Goal: Task Accomplishment & Management: Manage account settings

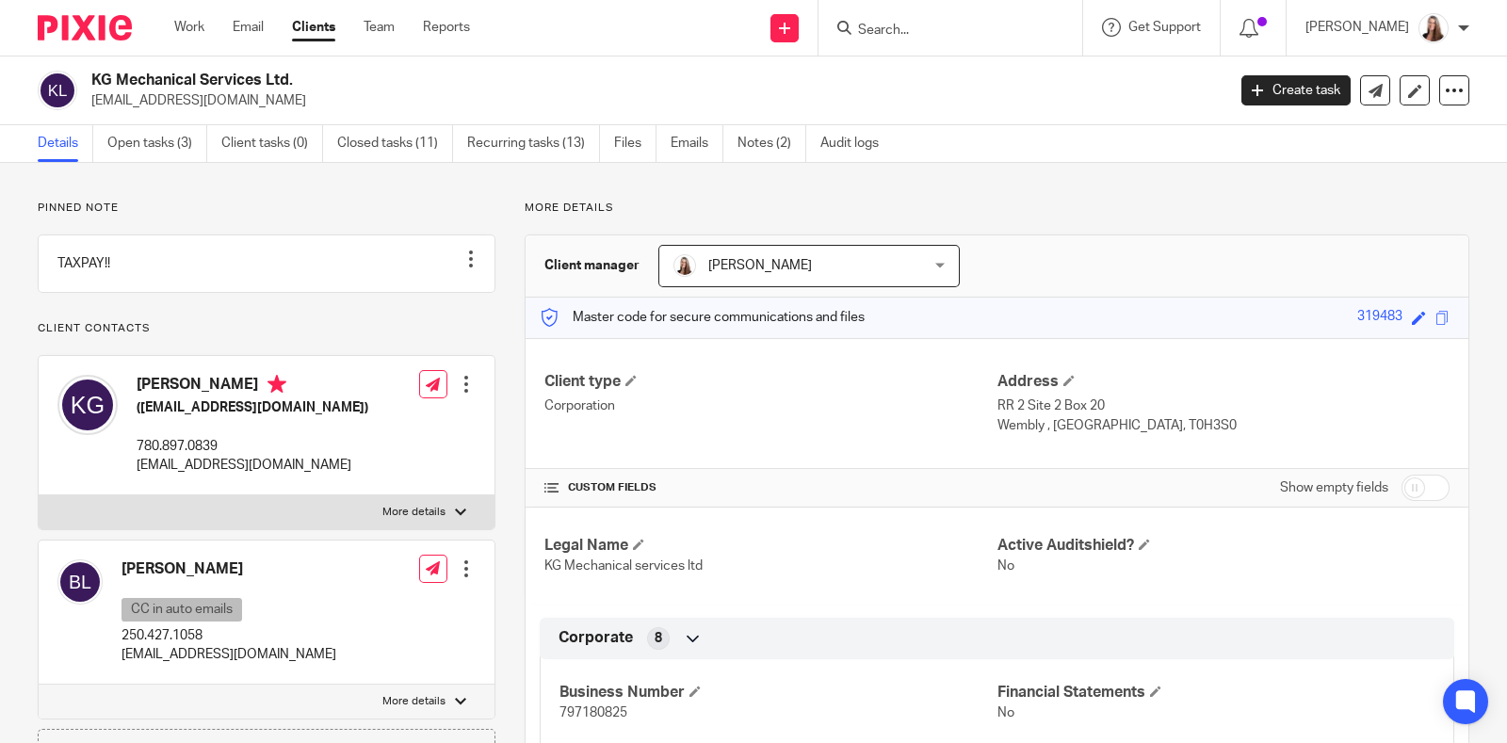
scroll to position [589, 0]
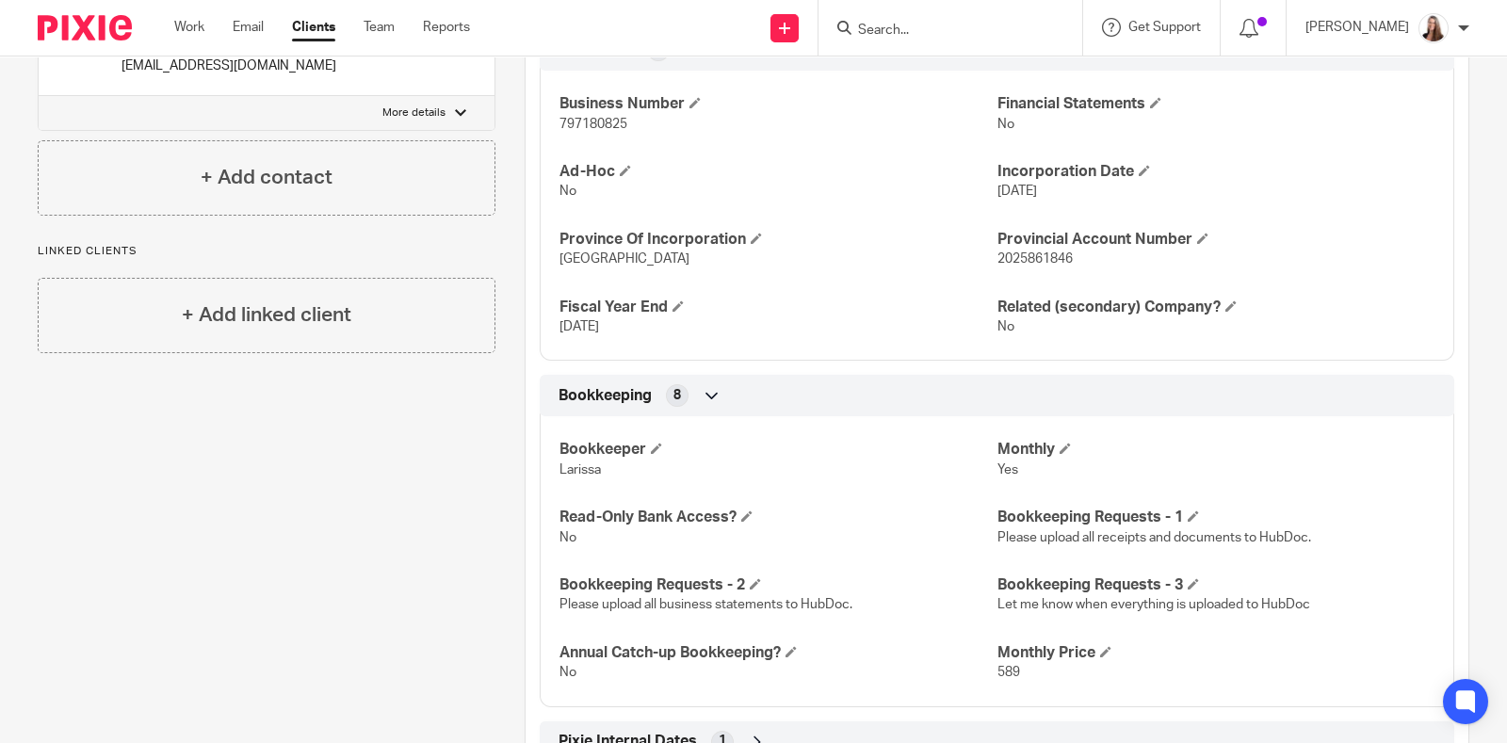
click at [980, 20] on form at bounding box center [956, 28] width 201 height 24
click at [918, 39] on form at bounding box center [956, 28] width 201 height 24
click at [919, 30] on input "Search" at bounding box center [941, 31] width 170 height 17
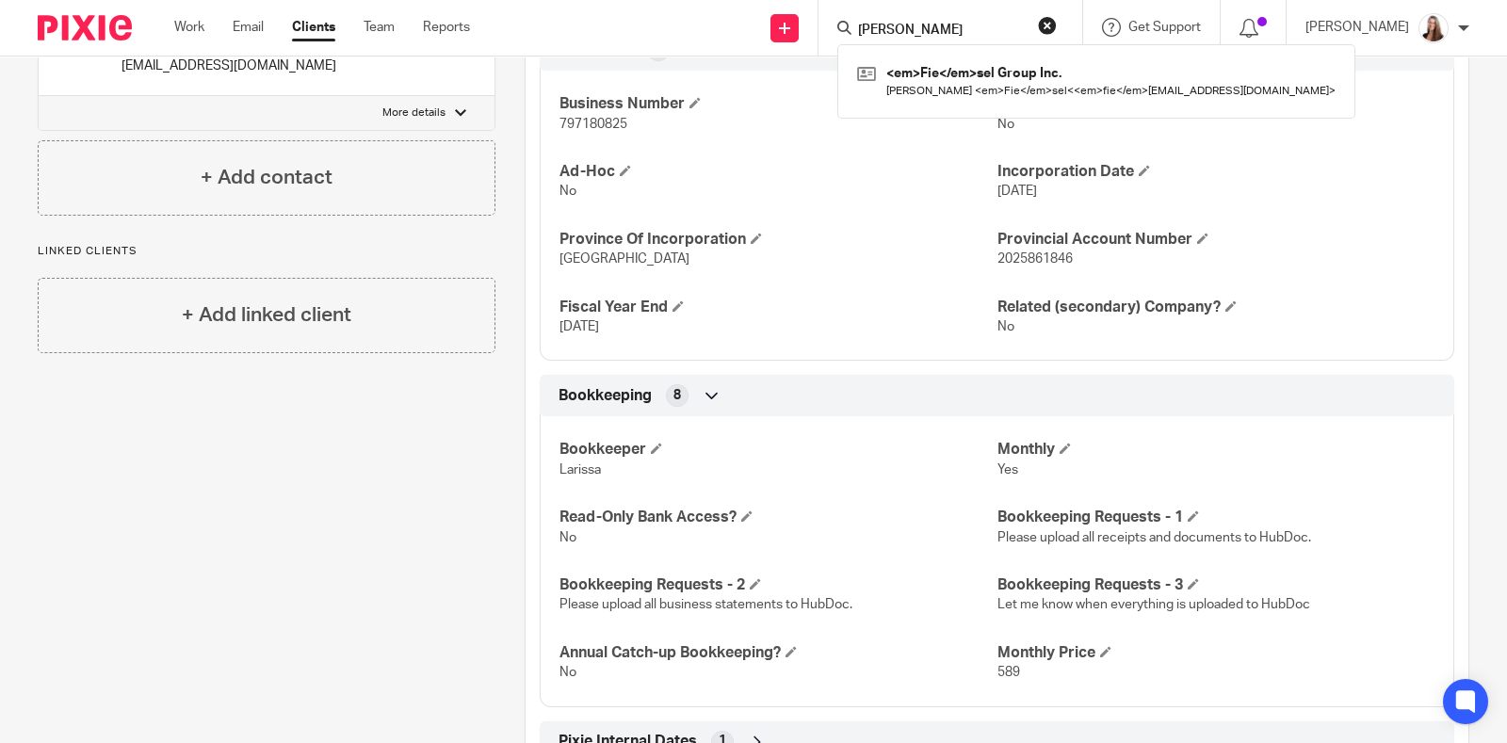
type input "fiesel"
click button "submit" at bounding box center [0, 0] width 0 height 0
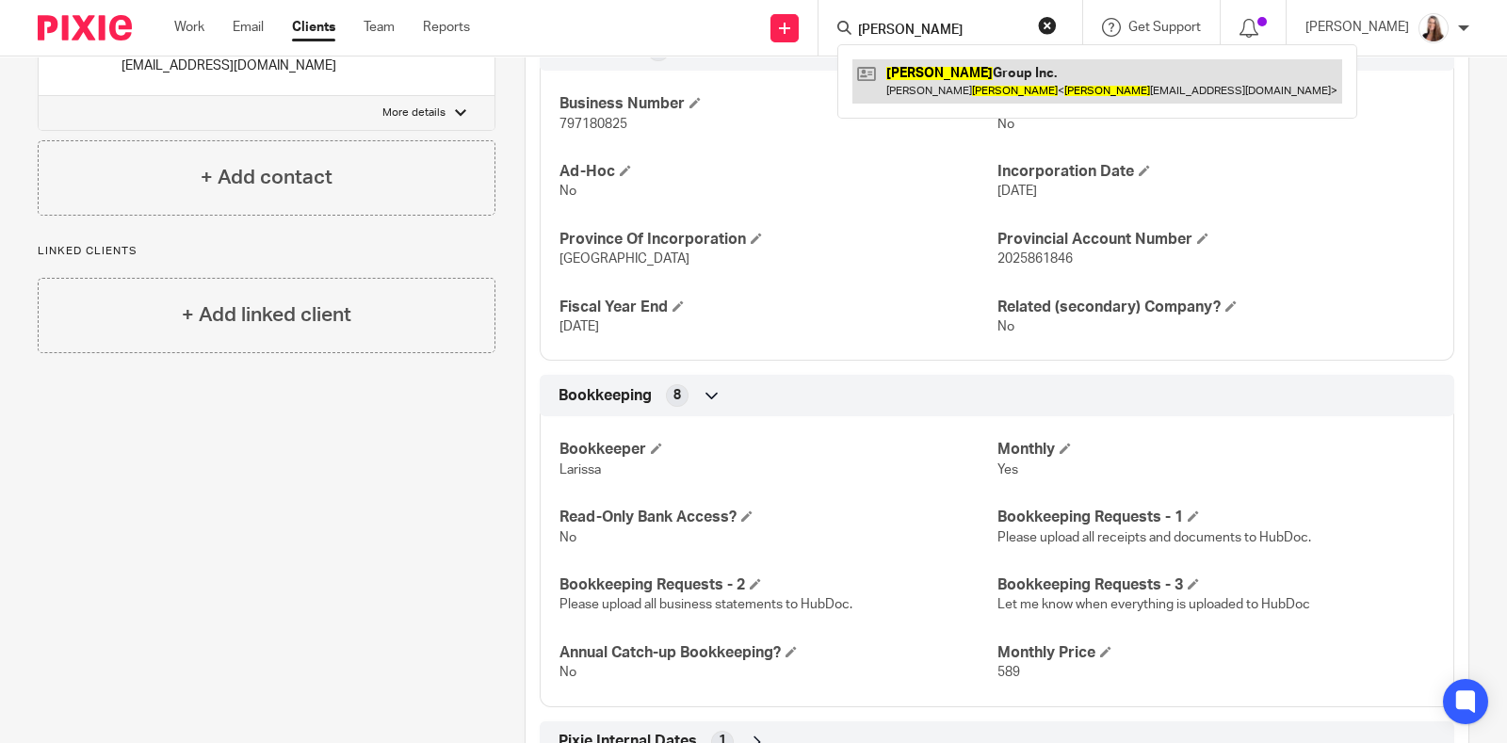
click at [957, 71] on link at bounding box center [1097, 80] width 490 height 43
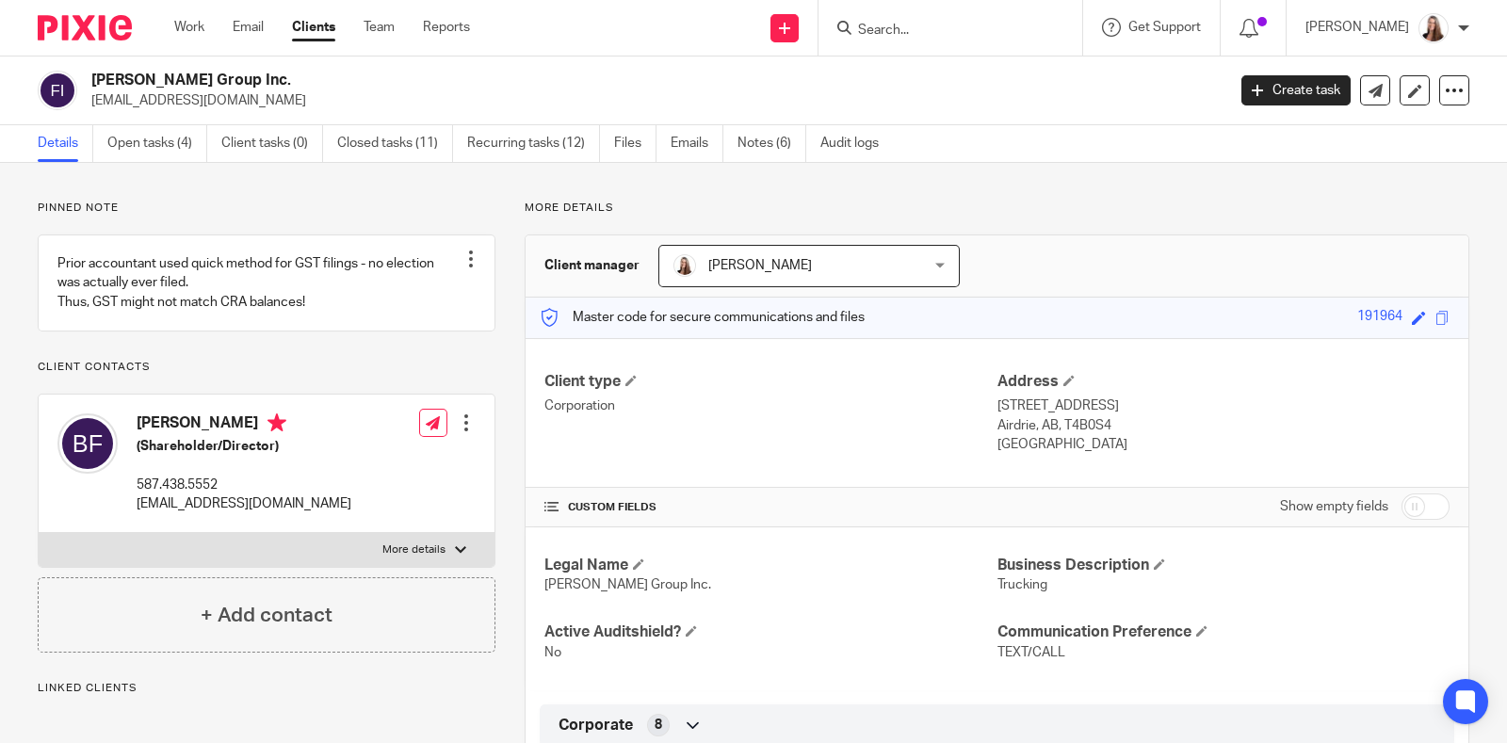
scroll to position [235, 0]
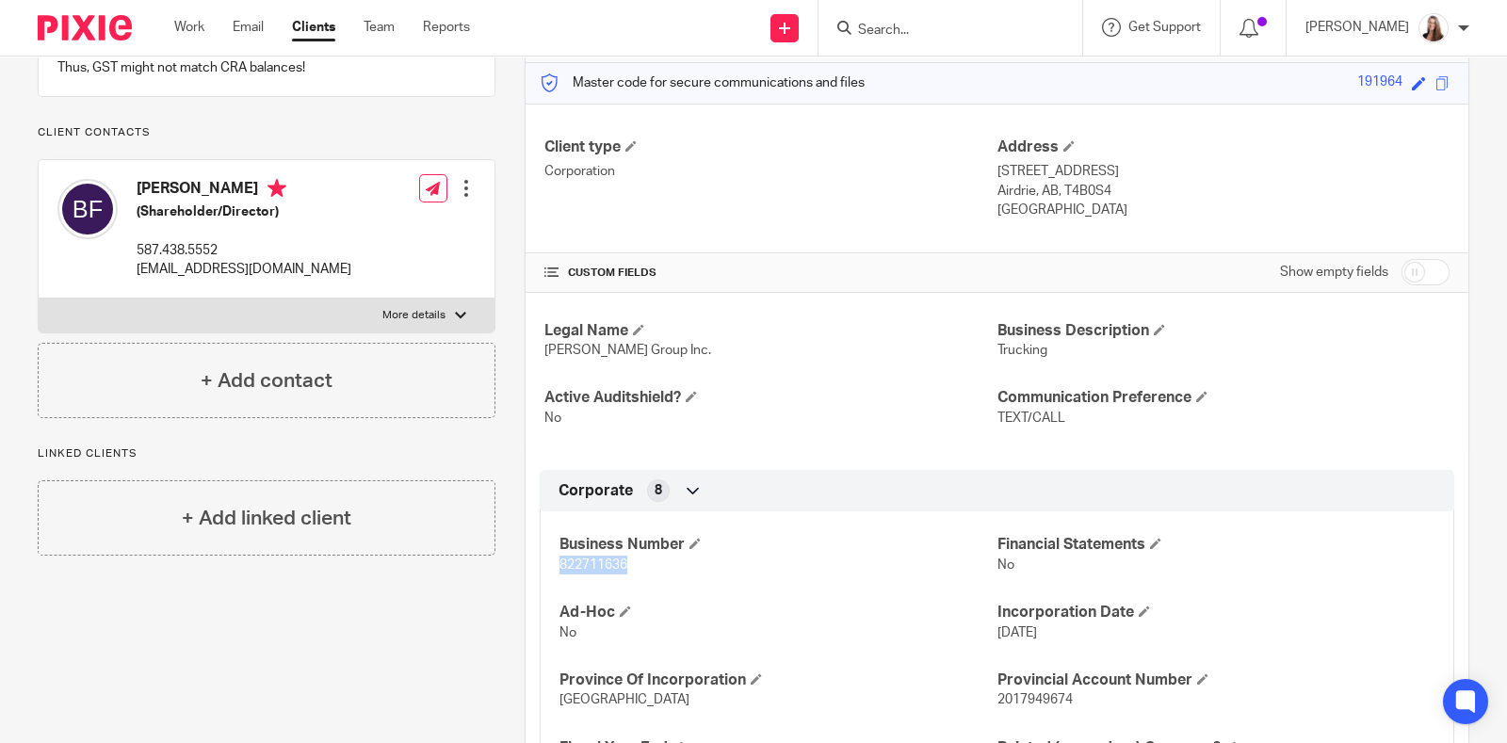
drag, startPoint x: 645, startPoint y: 565, endPoint x: 504, endPoint y: 564, distance: 141.3
copy span "822711636"
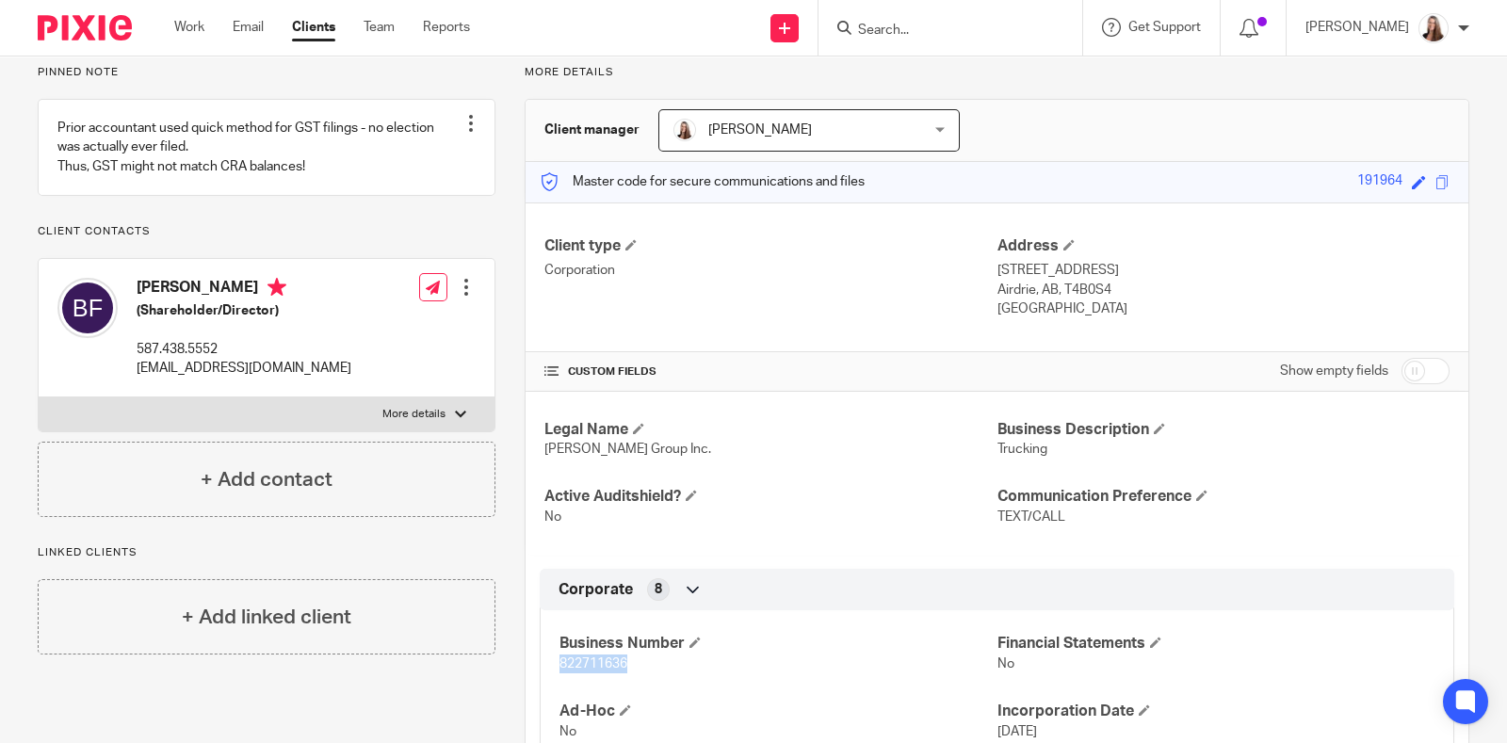
scroll to position [0, 0]
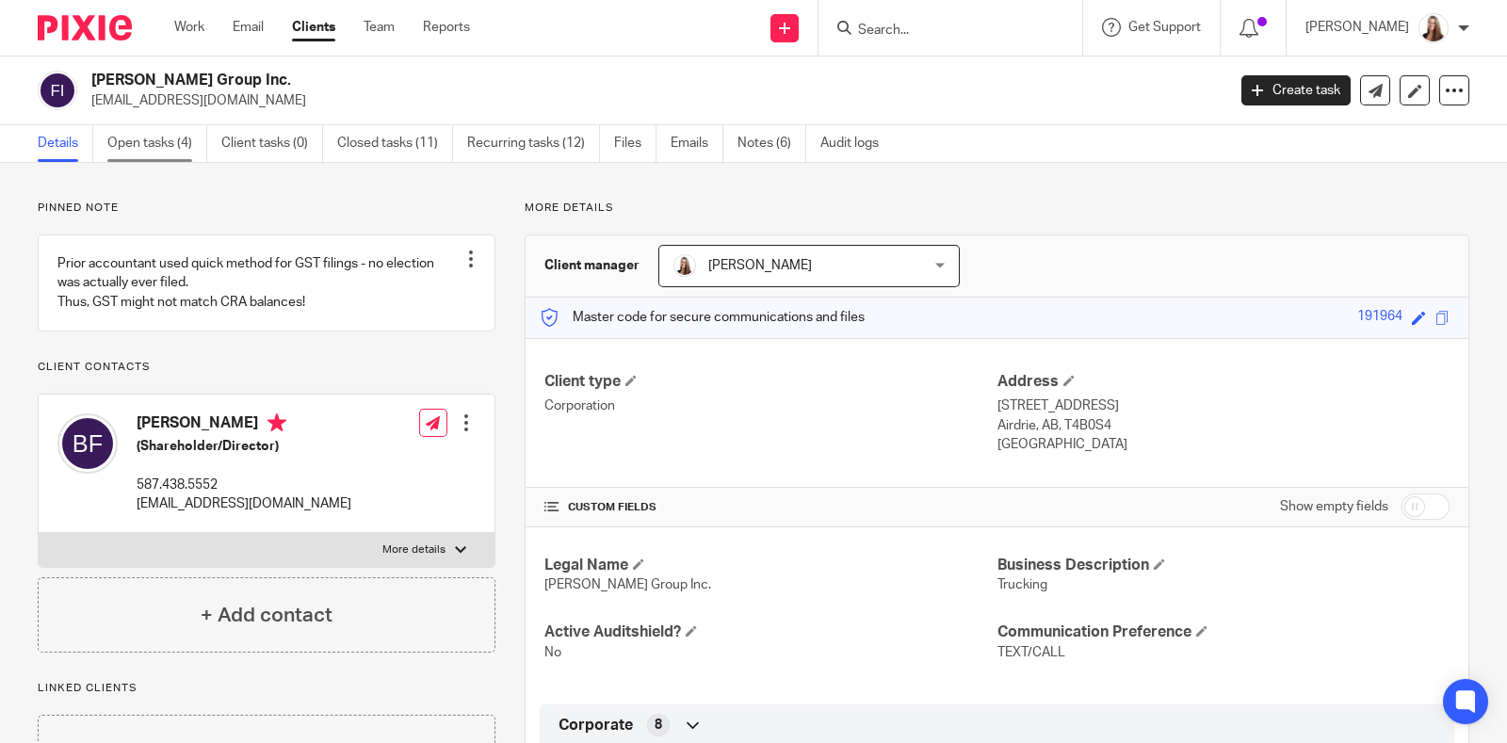
click at [170, 142] on link "Open tasks (4)" at bounding box center [157, 143] width 100 height 37
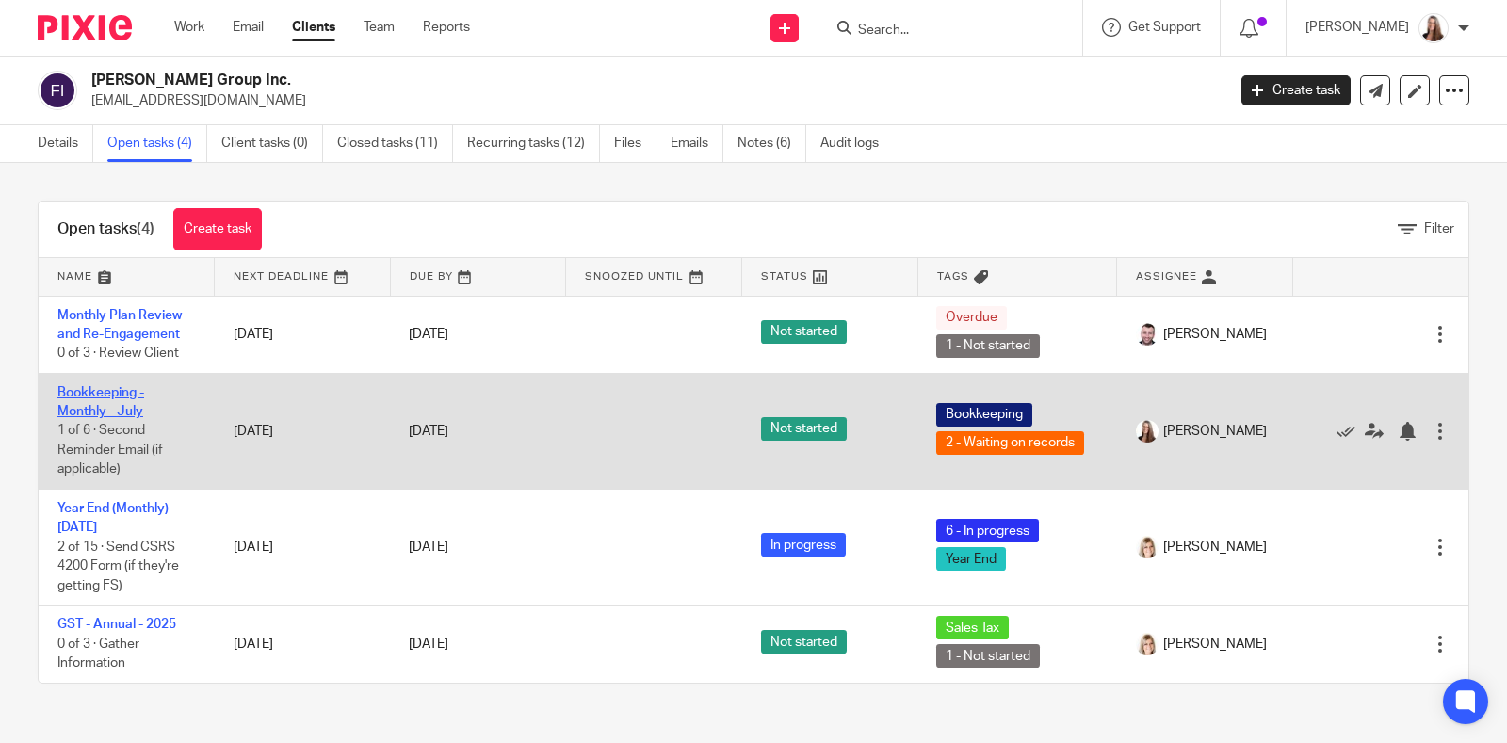
click at [116, 394] on link "Bookkeeping - Monthly - July" at bounding box center [100, 402] width 87 height 32
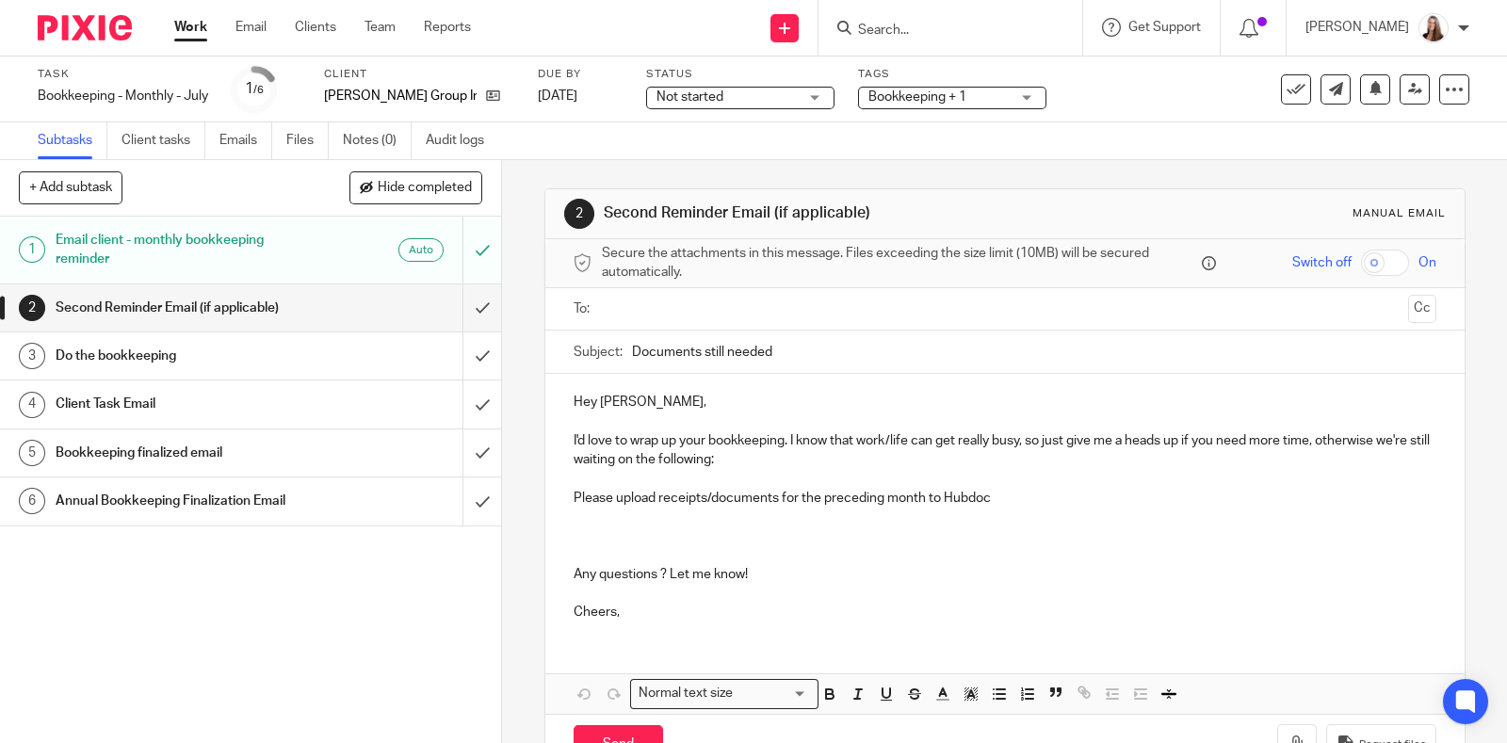
click at [740, 106] on div "Not started Not started" at bounding box center [740, 98] width 188 height 23
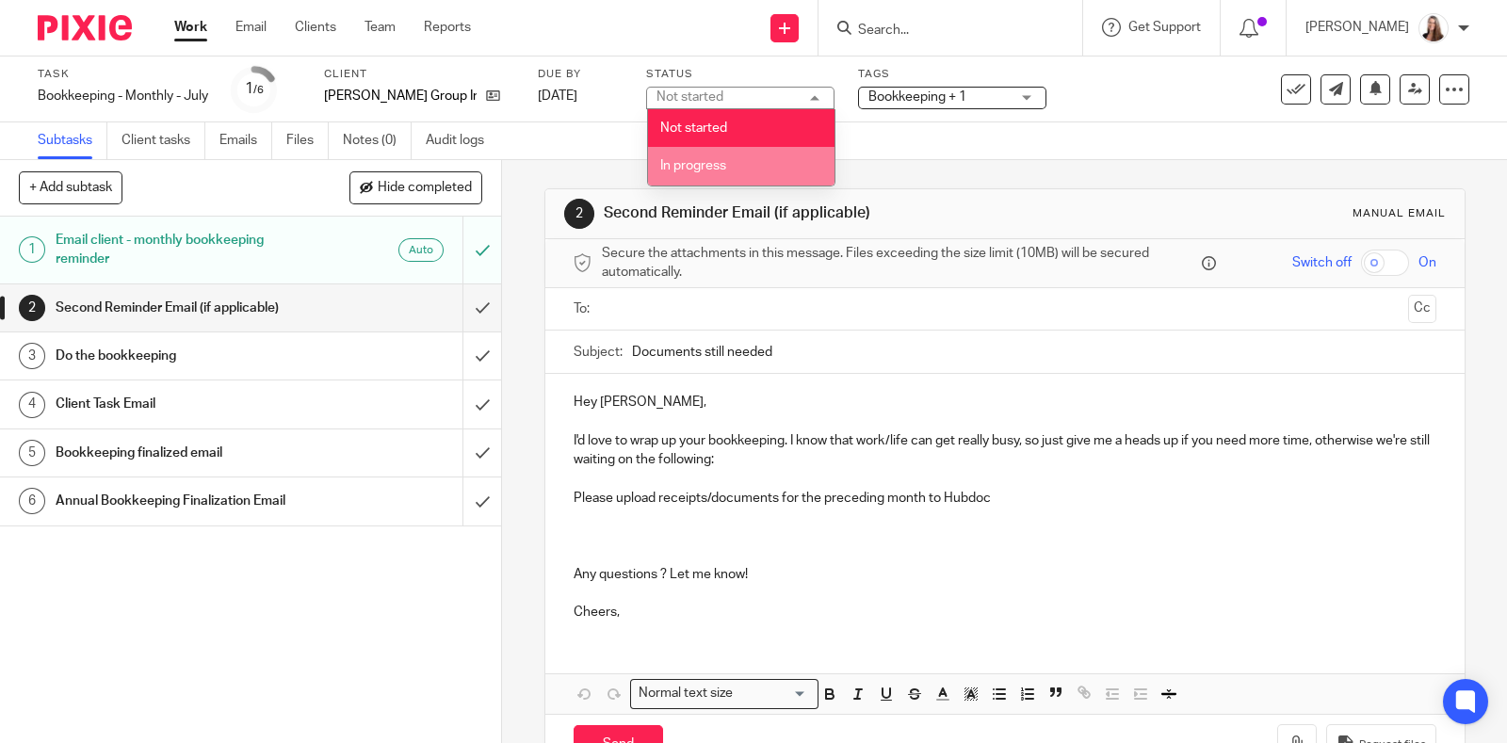
drag, startPoint x: 729, startPoint y: 156, endPoint x: 969, endPoint y: 118, distance: 243.3
click at [730, 156] on li "In progress" at bounding box center [741, 166] width 187 height 39
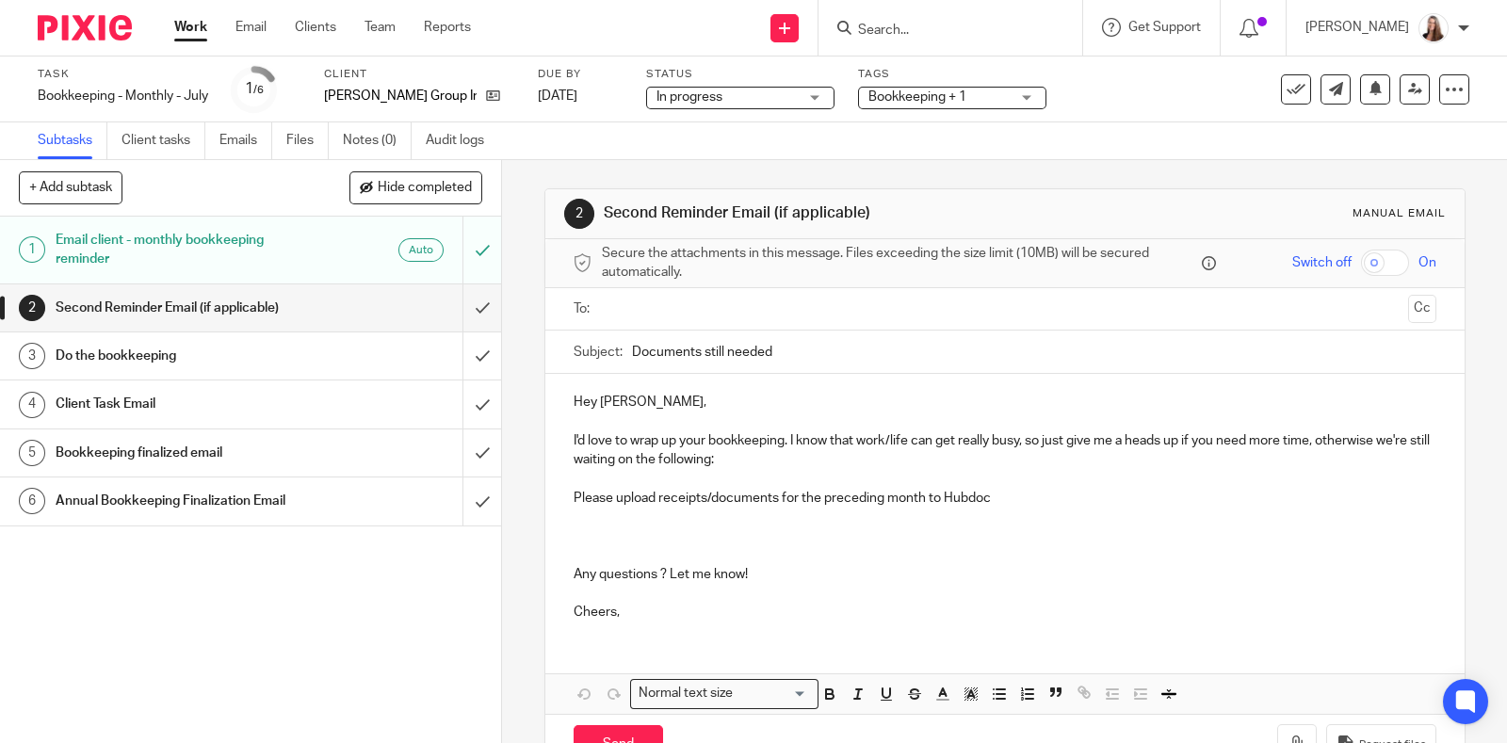
click at [1003, 87] on div "Bookkeeping + 1" at bounding box center [952, 98] width 188 height 23
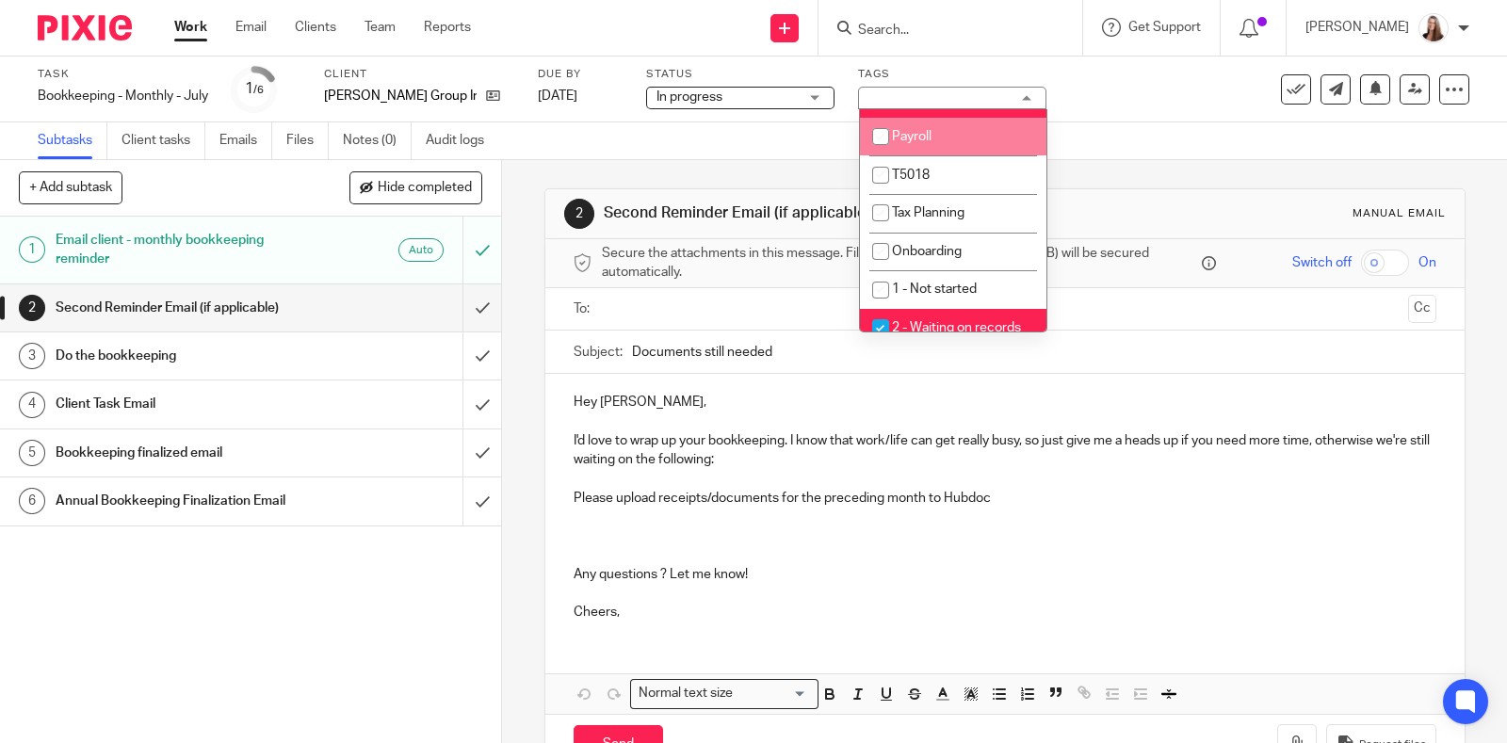
scroll to position [353, 0]
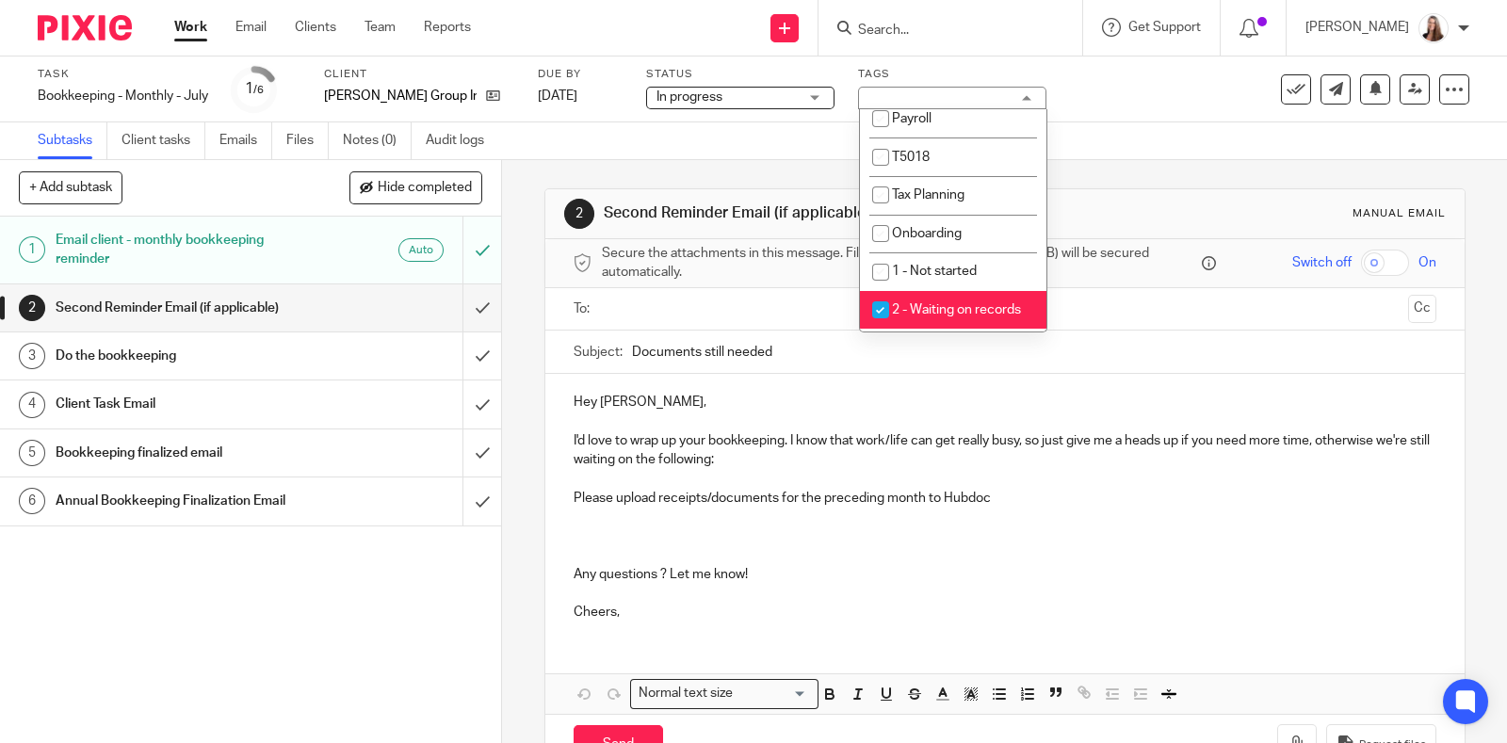
click at [873, 315] on input "checkbox" at bounding box center [881, 310] width 36 height 36
checkbox input "false"
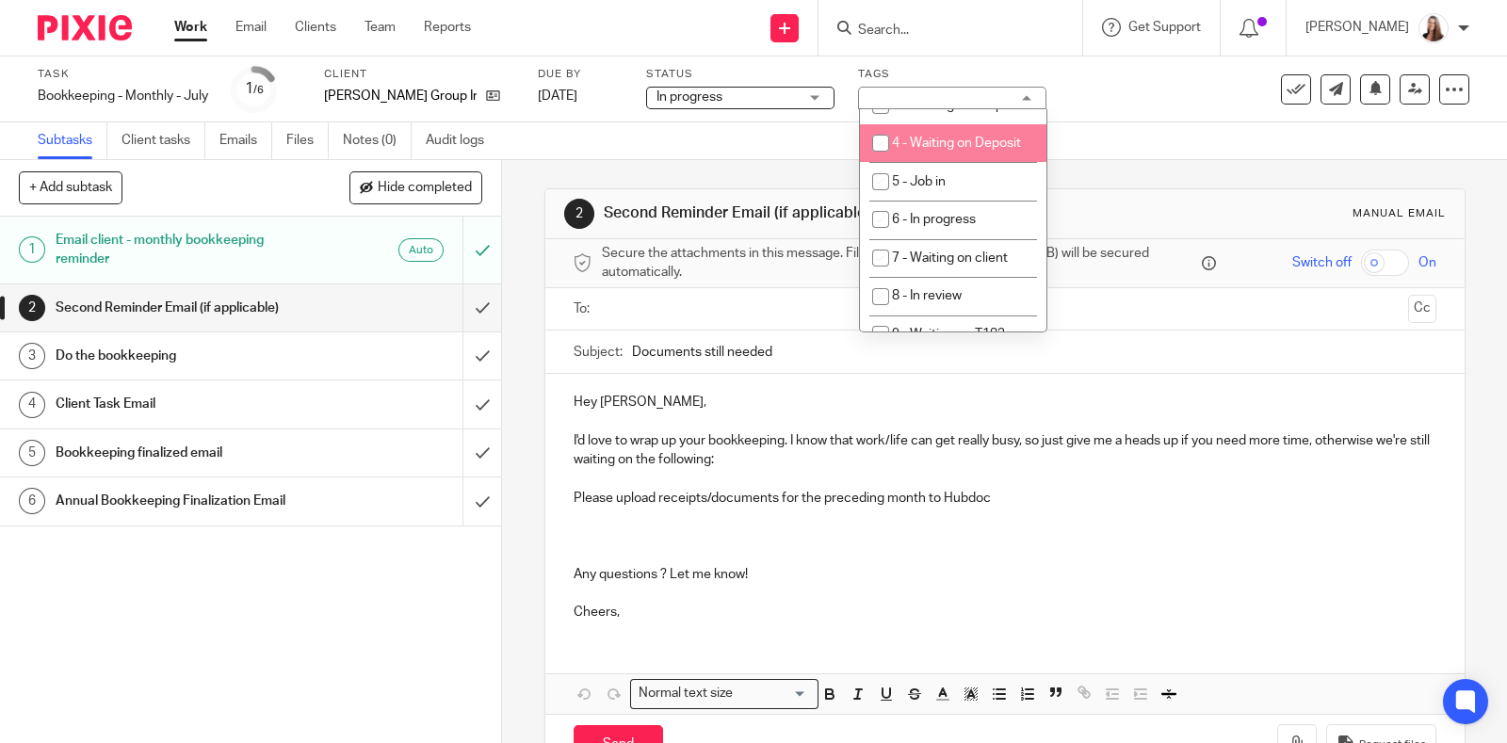
scroll to position [612, 0]
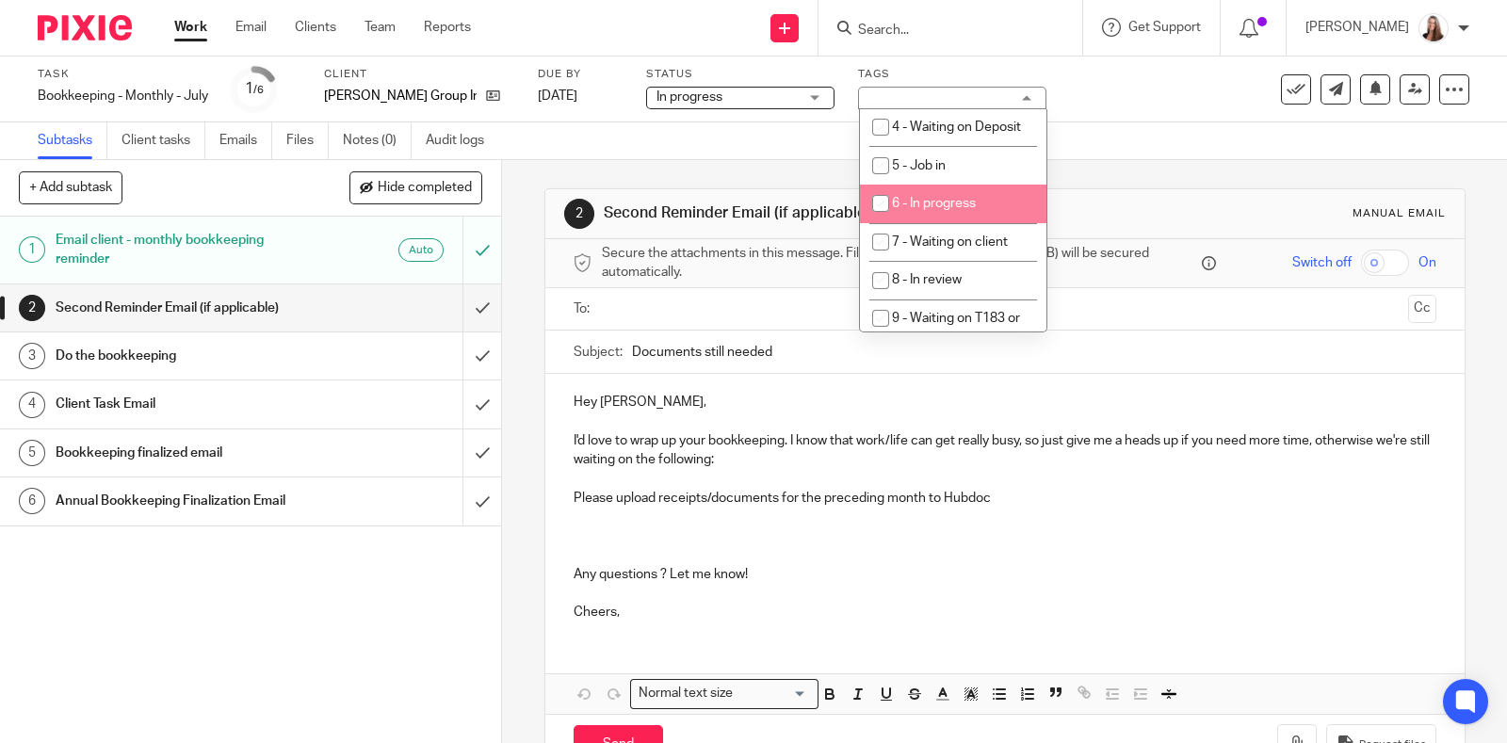
click at [966, 223] on li "6 - In progress" at bounding box center [953, 204] width 187 height 39
checkbox input "true"
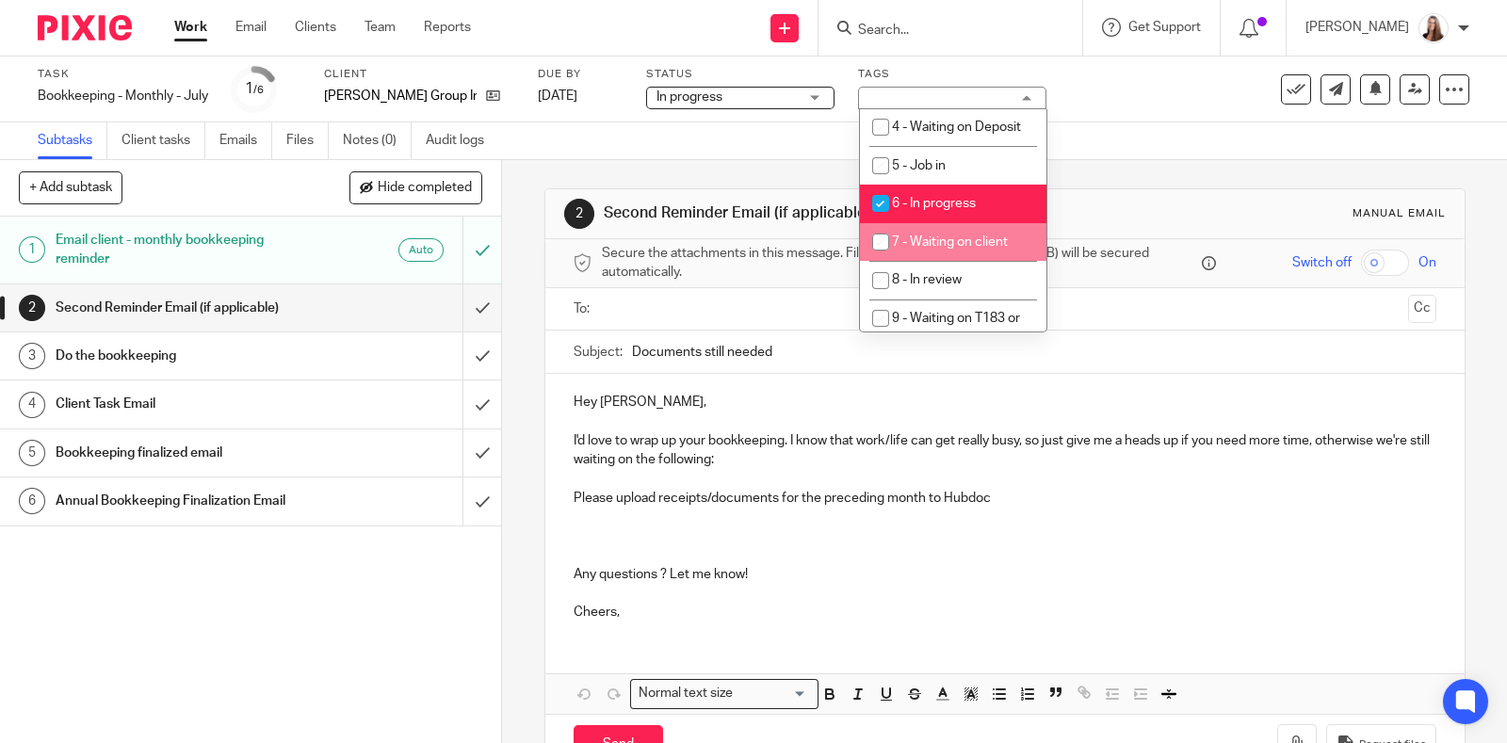
click at [949, 249] on span "7 - Waiting on client" at bounding box center [950, 241] width 116 height 13
checkbox input "true"
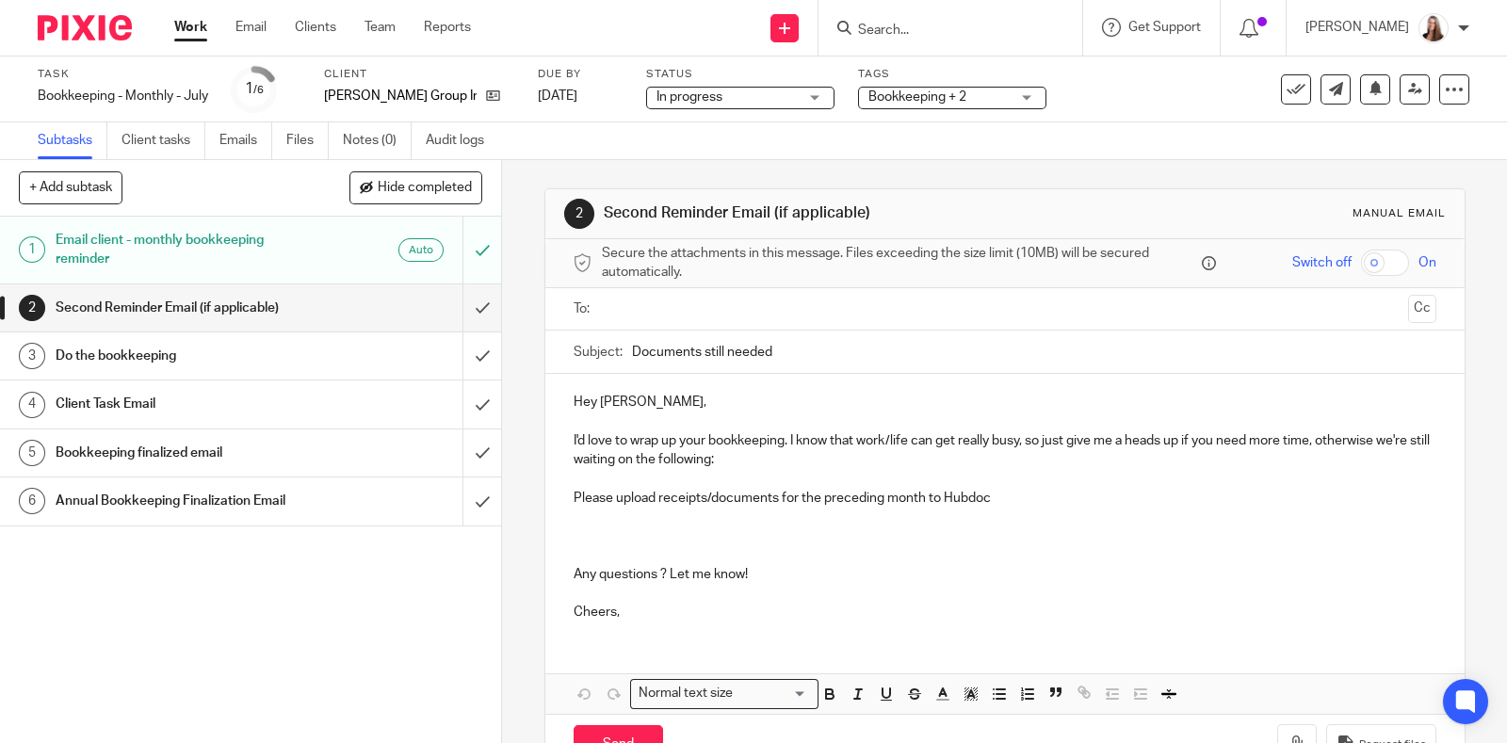
click at [386, 637] on div "1 Email client - monthly bookkeeping reminder Auto 2 Second Reminder Email (if …" at bounding box center [250, 480] width 501 height 527
click at [464, 317] on input "submit" at bounding box center [250, 307] width 501 height 47
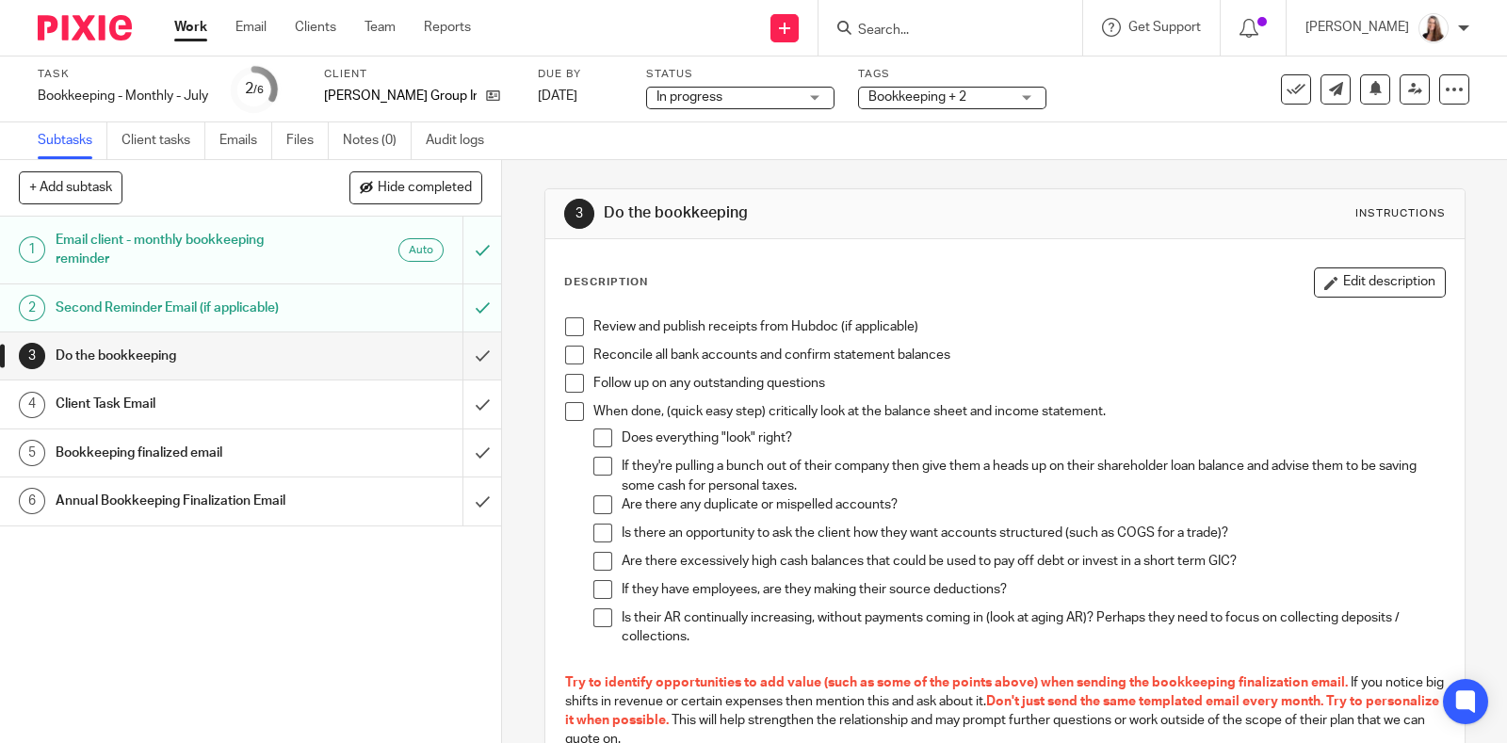
click at [351, 407] on div "Client Task Email" at bounding box center [250, 404] width 389 height 28
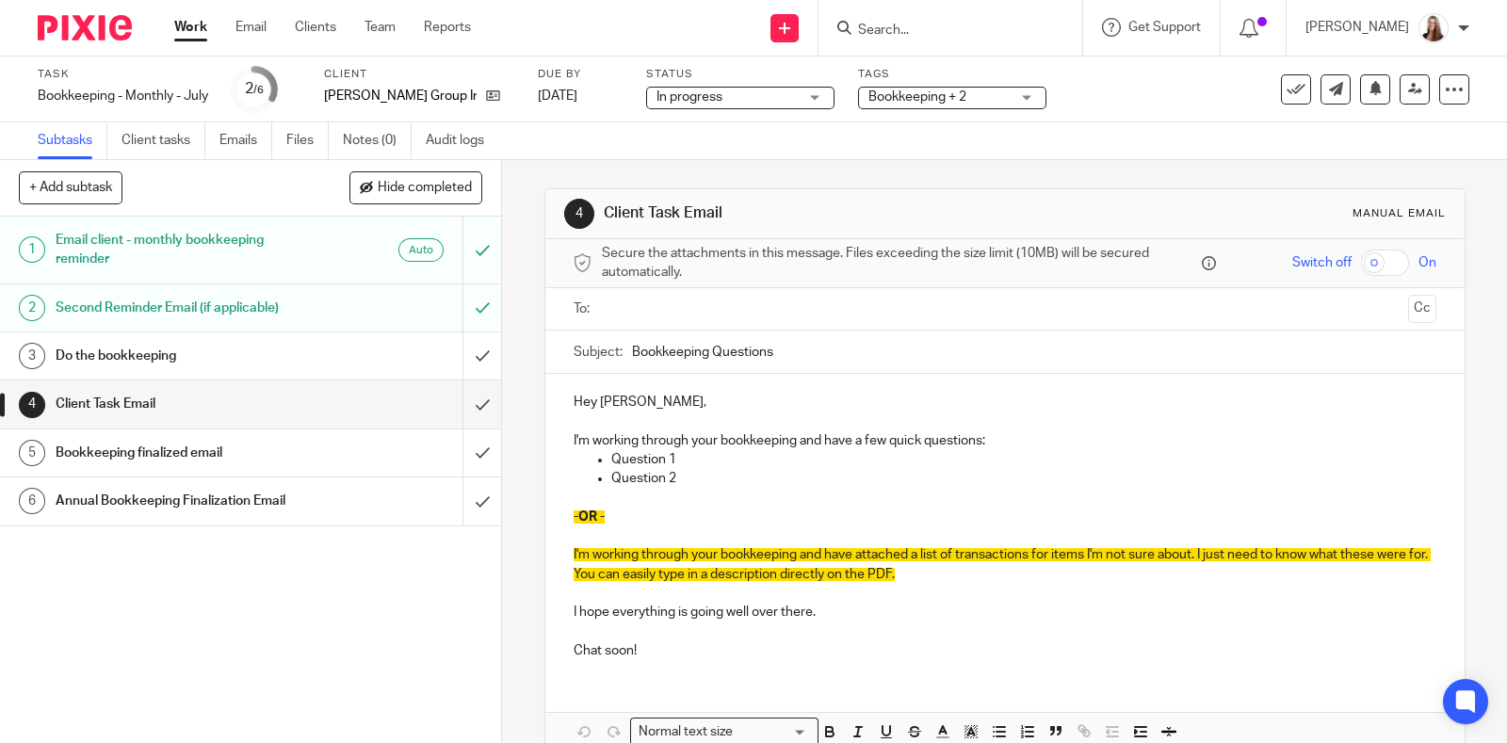
click at [693, 504] on p at bounding box center [1005, 498] width 863 height 19
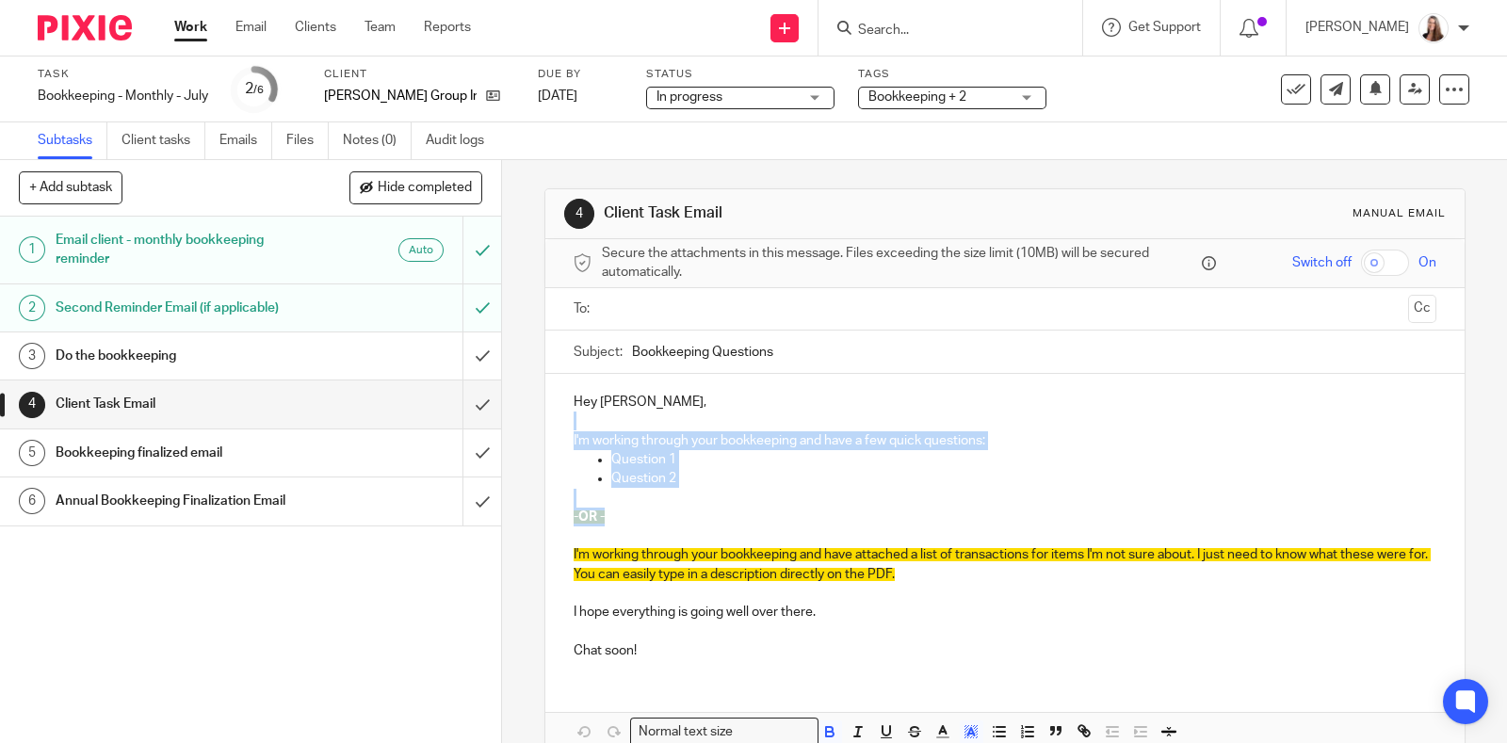
drag, startPoint x: 704, startPoint y: 522, endPoint x: 554, endPoint y: 427, distance: 177.4
click at [554, 427] on div "Hey [PERSON_NAME], I'm working through your bookkeeping and have a few quick qu…" at bounding box center [1004, 524] width 919 height 300
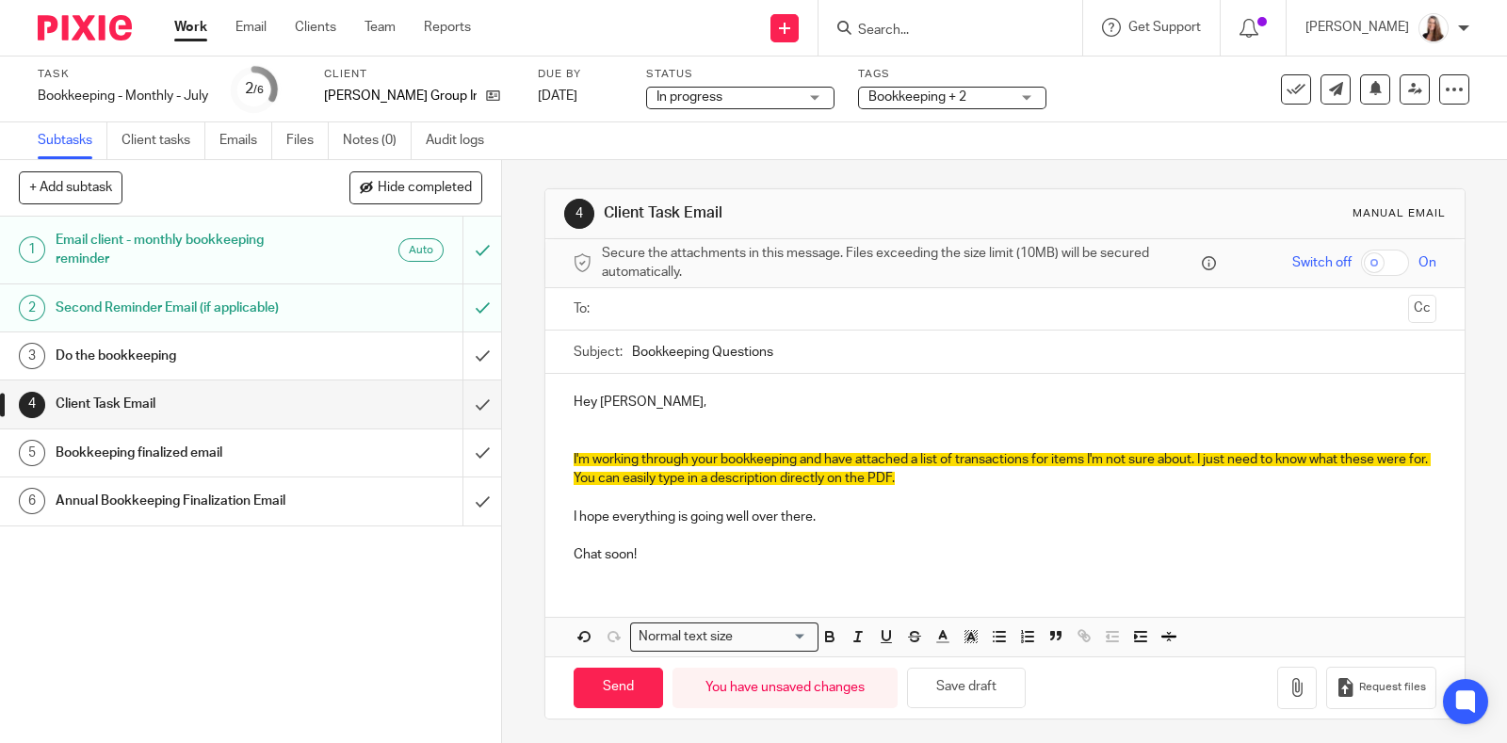
click at [581, 438] on p at bounding box center [1005, 440] width 863 height 19
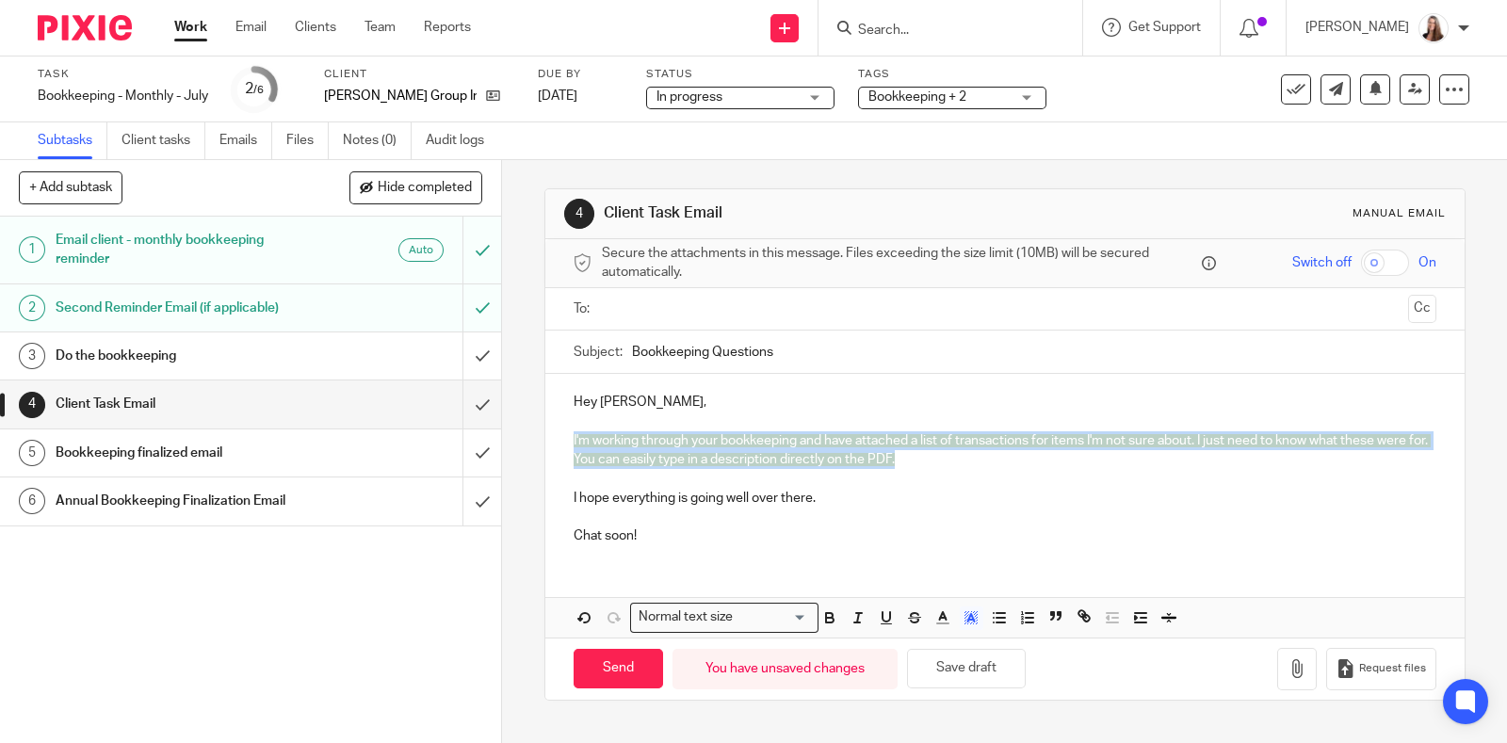
drag, startPoint x: 969, startPoint y: 461, endPoint x: 704, endPoint y: 515, distance: 271.2
click at [551, 430] on div "Hey [PERSON_NAME], I'm working through your bookkeeping and have attached a lis…" at bounding box center [1004, 467] width 919 height 186
click at [977, 621] on icon "button" at bounding box center [977, 621] width 1 height 1
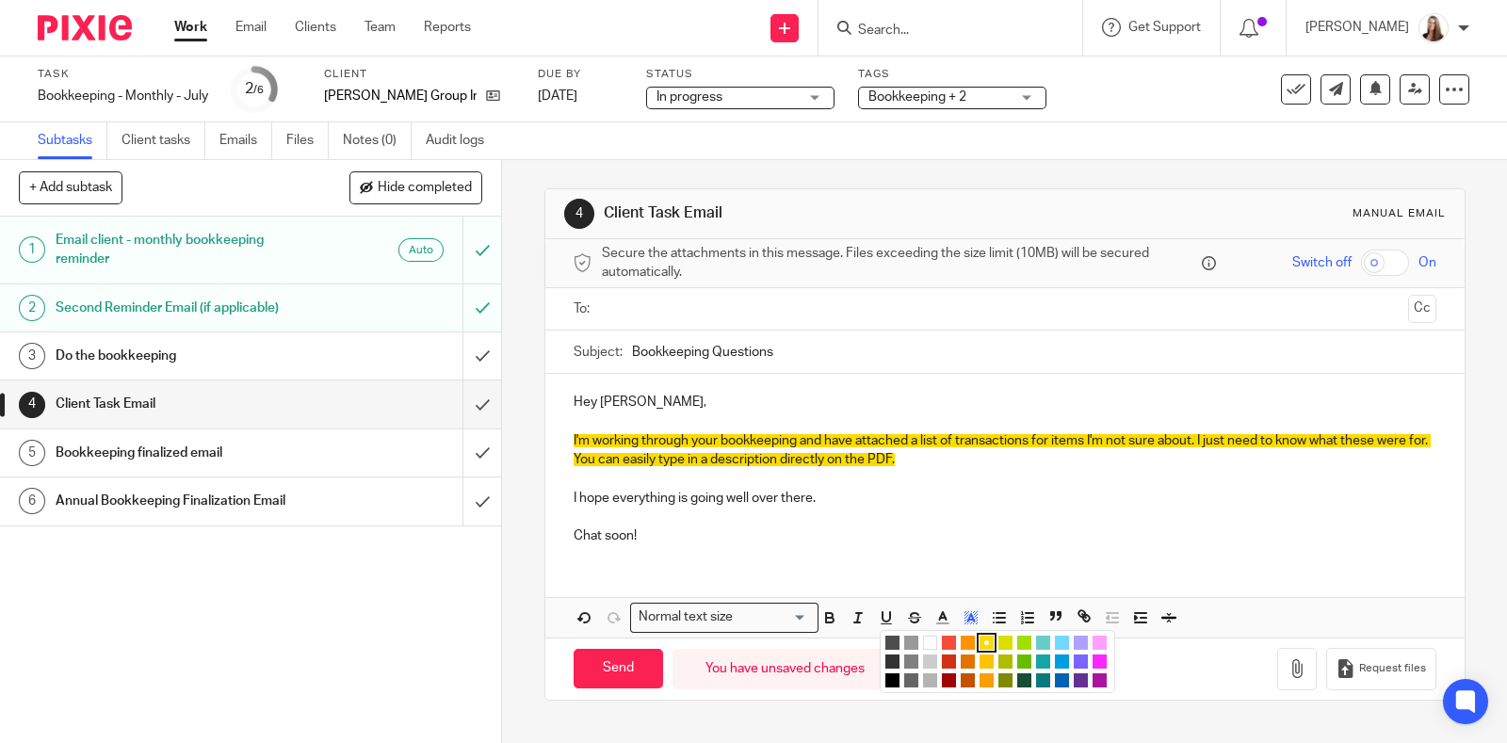
click at [923, 637] on li "color:#FFFFFF" at bounding box center [930, 643] width 14 height 14
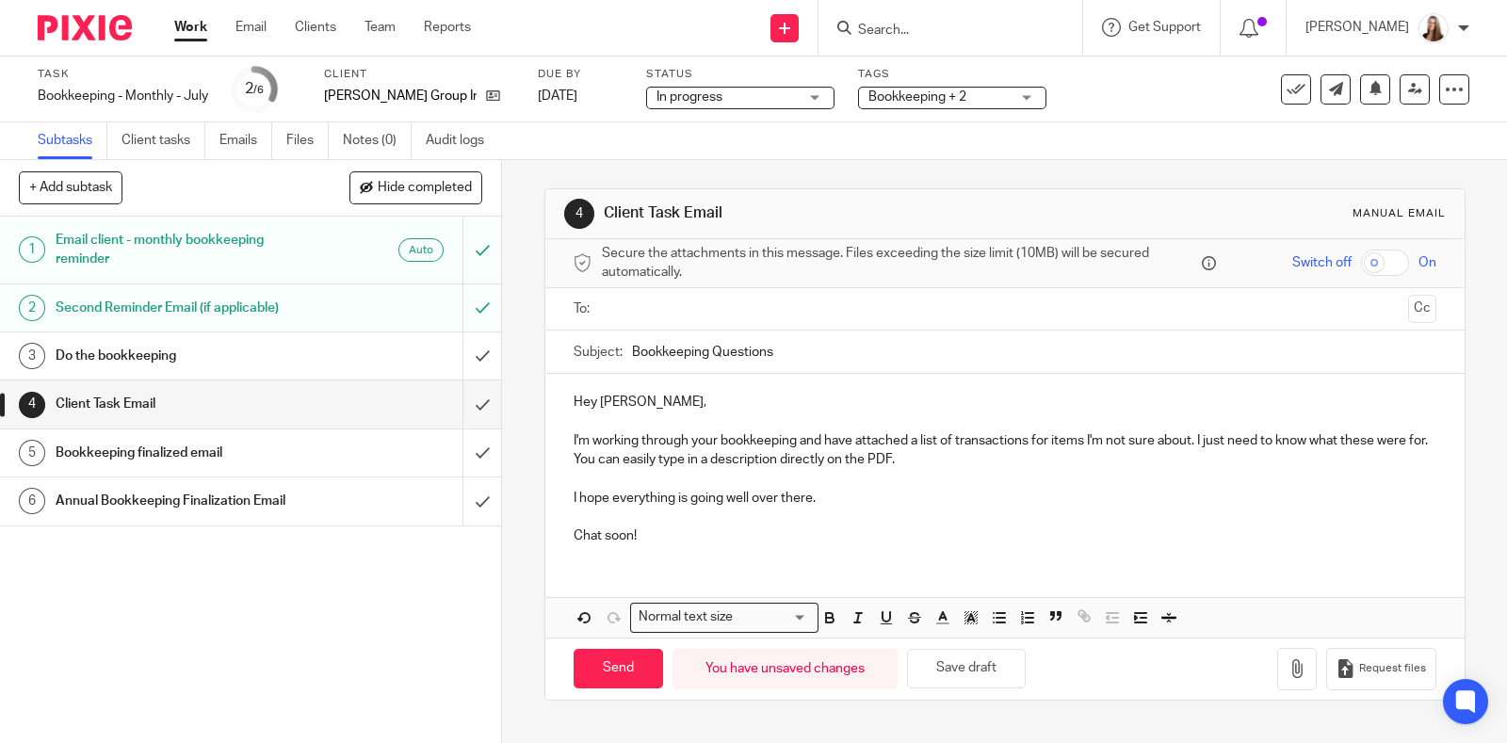
drag, startPoint x: 850, startPoint y: 547, endPoint x: 843, endPoint y: 513, distance: 34.5
click at [850, 546] on div "Hey [PERSON_NAME], I'm working through your bookkeeping and have attached a lis…" at bounding box center [1004, 467] width 919 height 186
click at [1277, 675] on button "button" at bounding box center [1297, 669] width 40 height 42
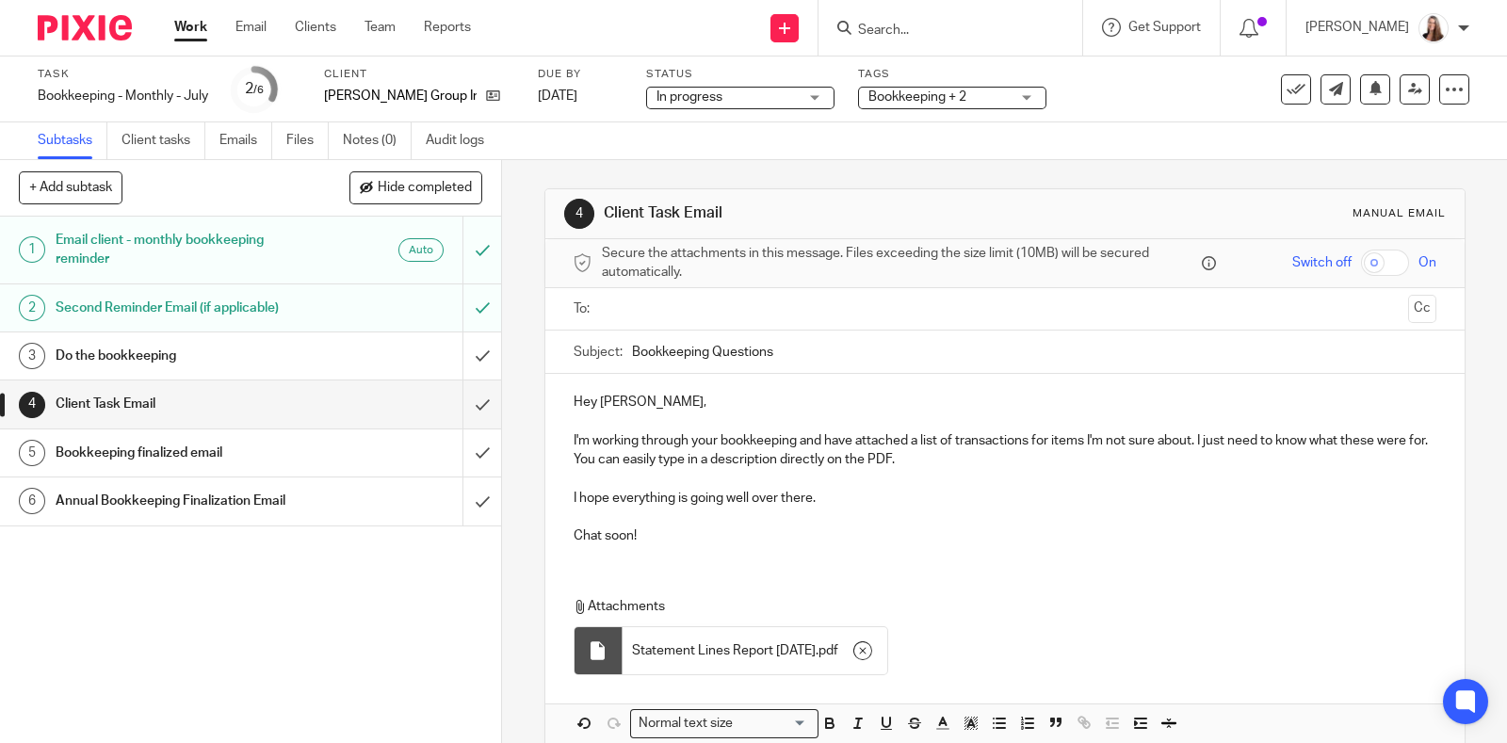
click at [632, 344] on input "Bookkeeping Questions" at bounding box center [1034, 352] width 804 height 42
type input "July Bookkeeping Questions"
click at [609, 317] on input "text" at bounding box center [1004, 310] width 791 height 22
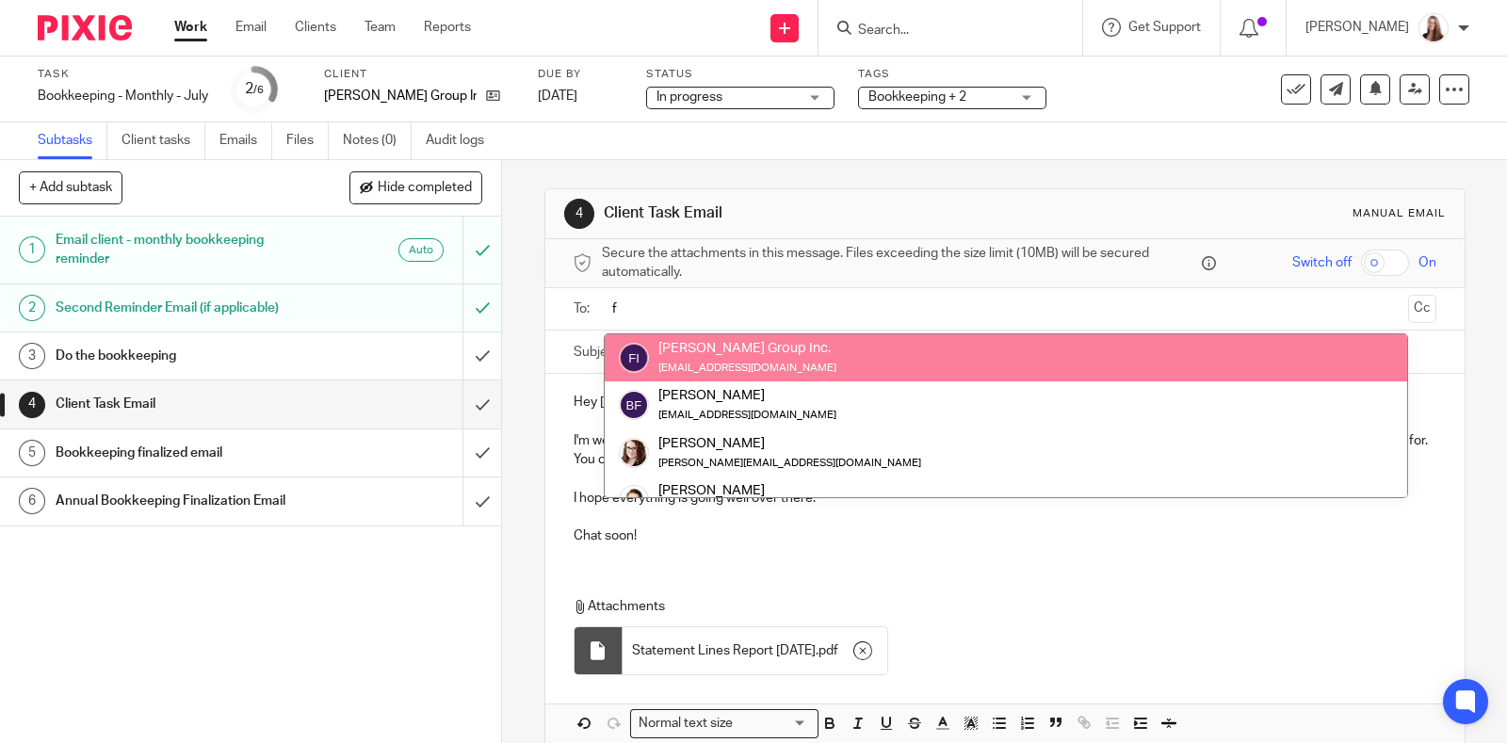
type input "f"
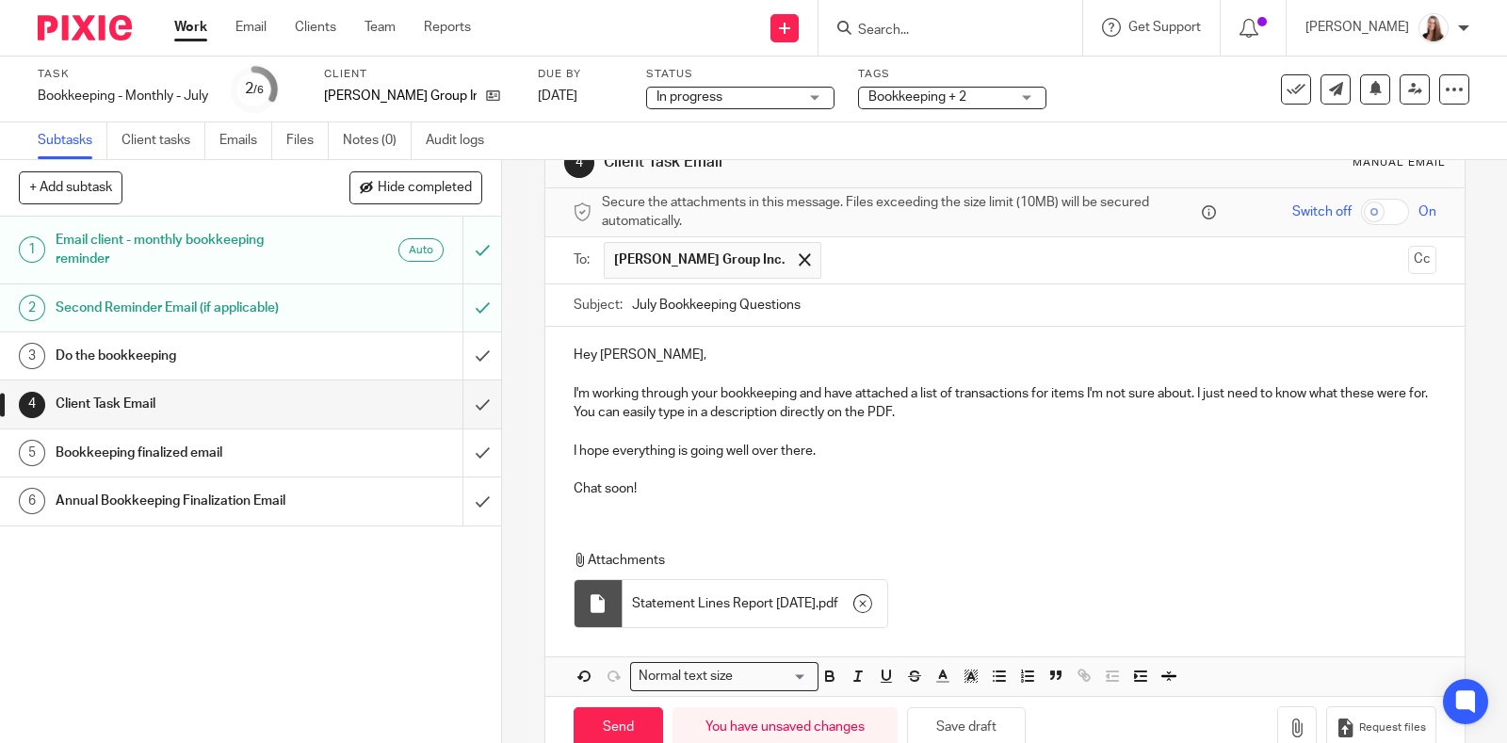
scroll to position [93, 0]
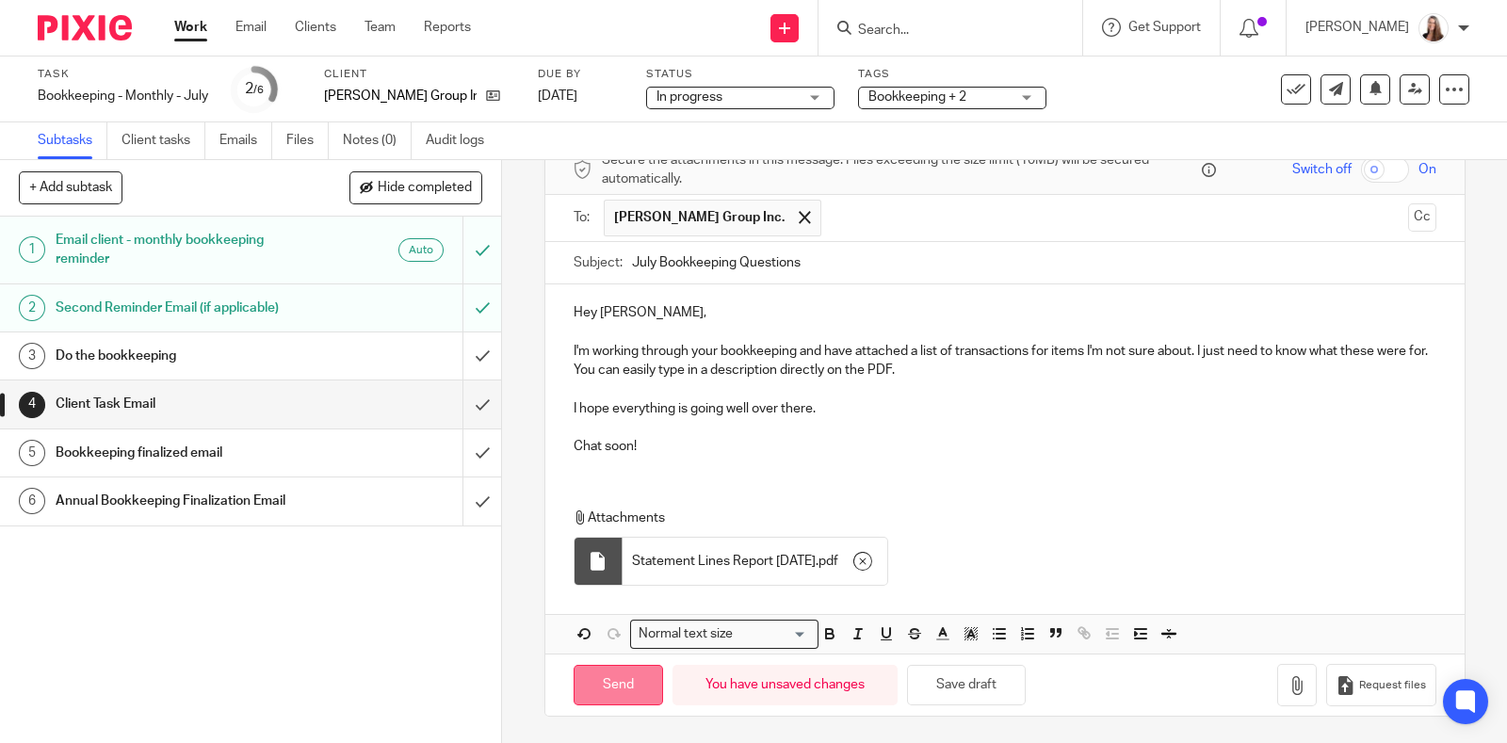
click at [607, 679] on input "Send" at bounding box center [618, 685] width 89 height 41
type input "Sent"
